Goal: Task Accomplishment & Management: Manage account settings

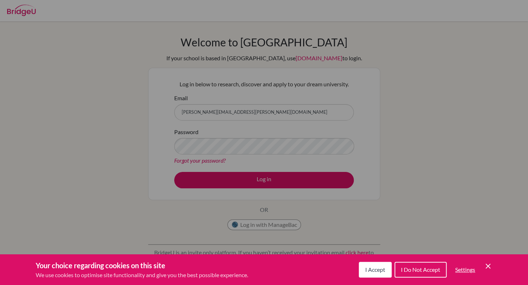
click at [361, 270] on button "I Accept" at bounding box center [375, 270] width 33 height 16
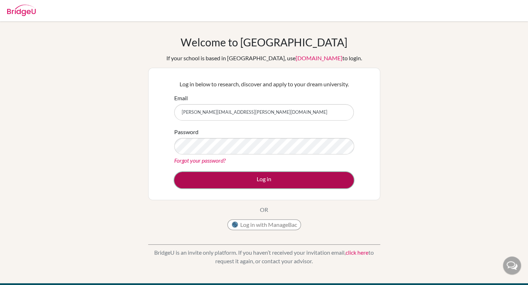
click at [256, 185] on button "Log in" at bounding box center [264, 180] width 180 height 16
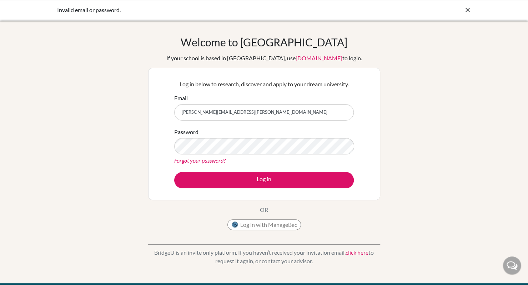
click at [196, 160] on link "Forgot your password?" at bounding box center [199, 160] width 51 height 7
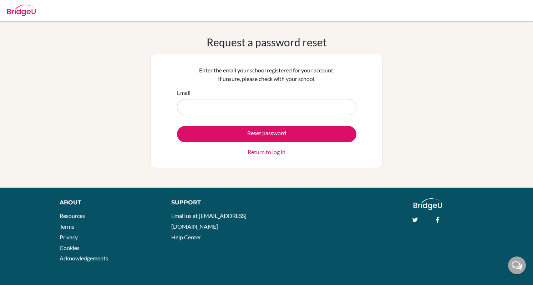
type input "caroline.miedema@doulosclassroom.org"
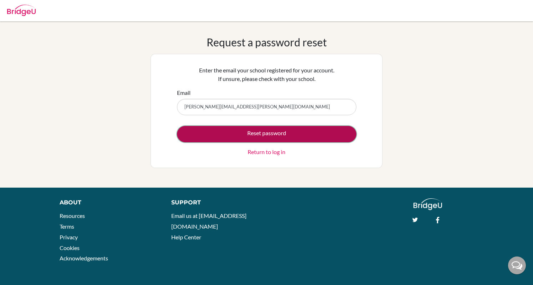
click at [238, 139] on button "Reset password" at bounding box center [267, 134] width 180 height 16
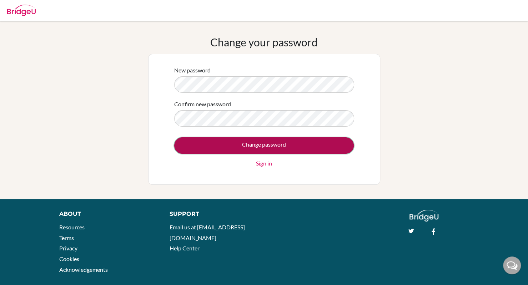
click at [340, 144] on input "Change password" at bounding box center [264, 145] width 180 height 16
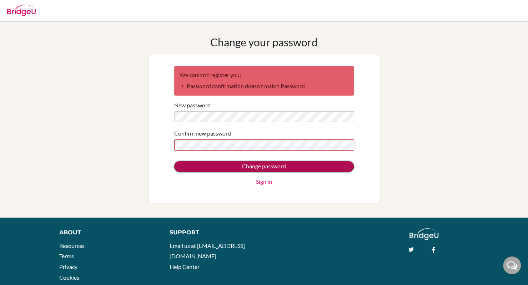
click at [337, 170] on input "Change password" at bounding box center [264, 166] width 180 height 11
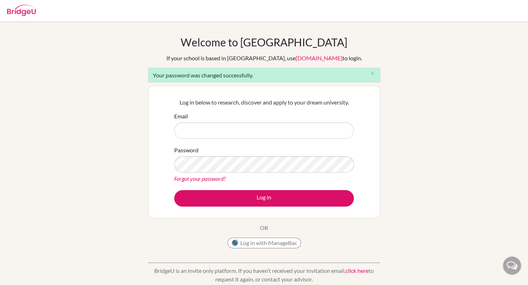
type input "[PERSON_NAME][EMAIL_ADDRESS][PERSON_NAME][DOMAIN_NAME]"
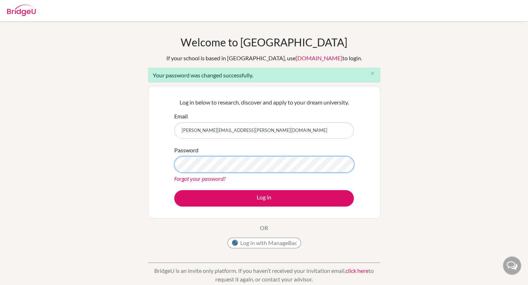
click at [168, 171] on div "Log in below to research, discover and apply to your dream university. Email [P…" at bounding box center [264, 152] width 232 height 132
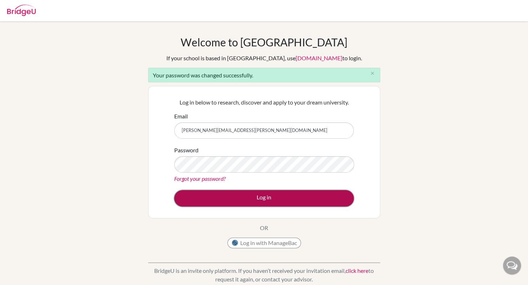
click at [203, 199] on button "Log in" at bounding box center [264, 198] width 180 height 16
